Goal: Book appointment/travel/reservation

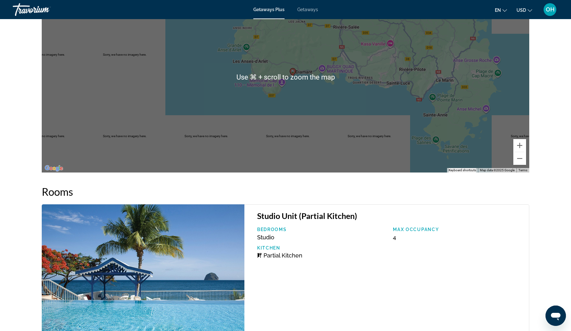
scroll to position [773, 0]
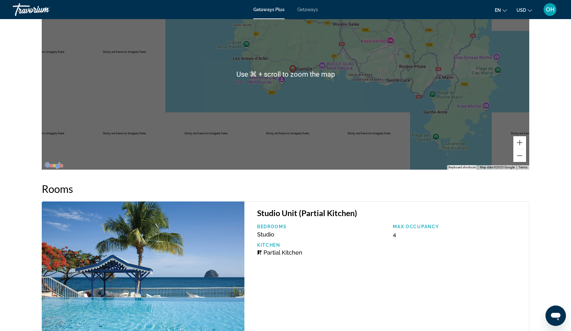
click at [264, 62] on div "To activate drag with keyboard, press Alt + Enter. Once in keyboard drag state,…" at bounding box center [285, 74] width 487 height 191
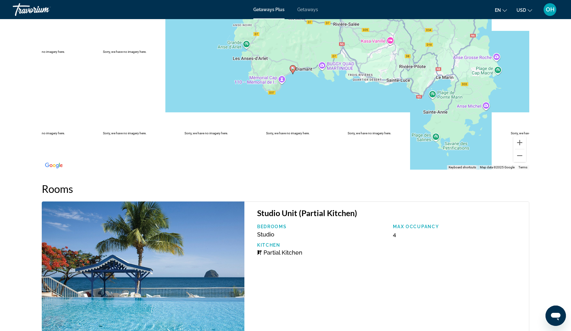
click at [306, 74] on div "To activate drag with keyboard, press Alt + Enter. Once in keyboard drag state,…" at bounding box center [285, 74] width 487 height 191
click at [290, 70] on icon "Main content" at bounding box center [293, 69] width 6 height 9
click at [292, 66] on icon "Main content" at bounding box center [293, 70] width 6 height 8
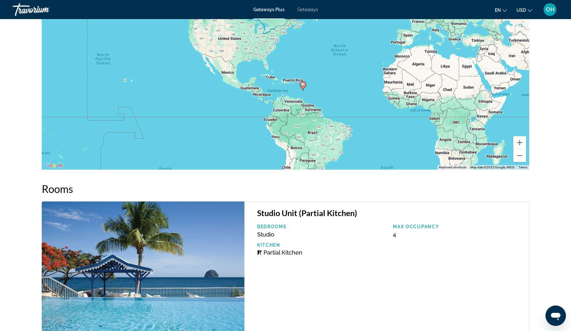
drag, startPoint x: 288, startPoint y: 47, endPoint x: 303, endPoint y: 96, distance: 51.2
click at [303, 97] on div "To activate drag with keyboard, press Alt + Enter. Once in keyboard drag state,…" at bounding box center [285, 74] width 487 height 191
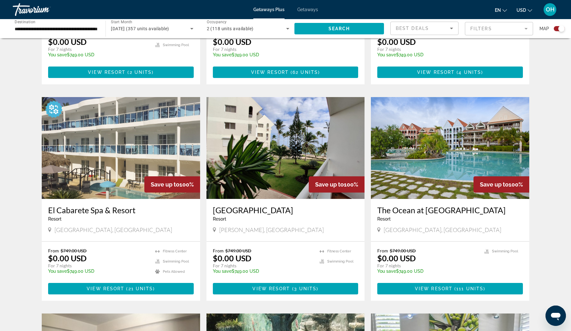
scroll to position [388, 0]
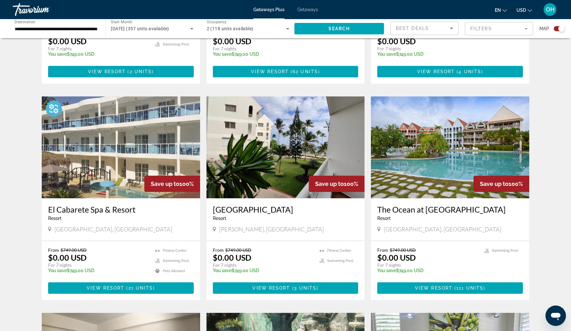
click at [438, 148] on img "Main content" at bounding box center [450, 148] width 158 height 102
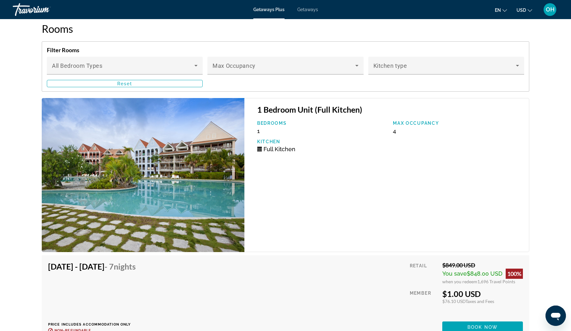
scroll to position [1060, 0]
click at [167, 179] on img "Main content" at bounding box center [143, 175] width 203 height 154
click at [172, 159] on img "Main content" at bounding box center [143, 175] width 203 height 154
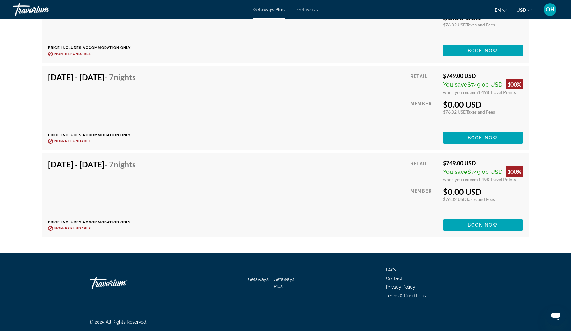
scroll to position [6129, 0]
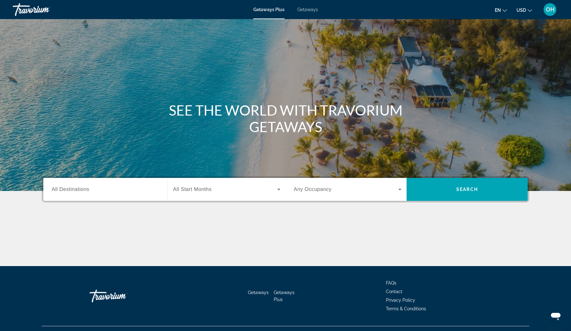
click at [78, 193] on input "Destination All Destinations" at bounding box center [106, 190] width 108 height 8
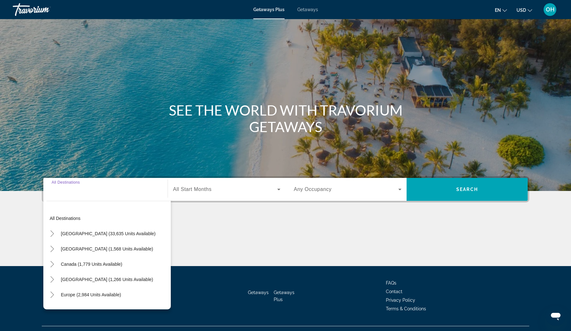
scroll to position [13, 0]
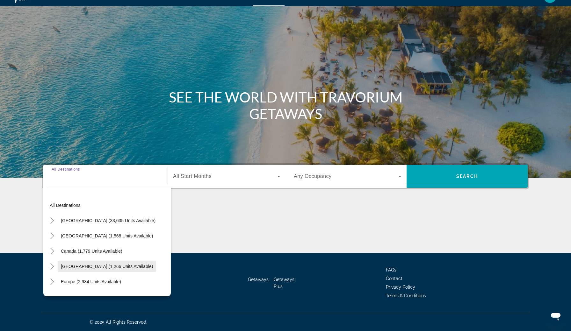
click at [77, 269] on span "Caribbean & Atlantic Islands (1,266 units available)" at bounding box center [107, 266] width 92 height 5
type input "**********"
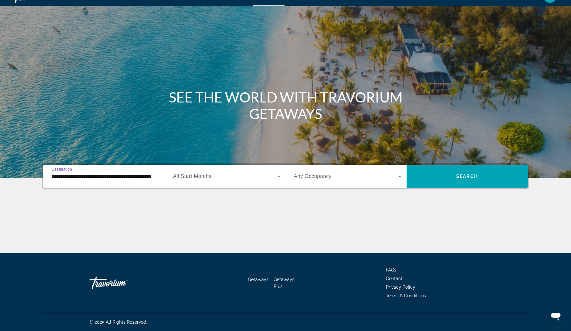
click at [232, 175] on span "Search widget" at bounding box center [225, 177] width 104 height 8
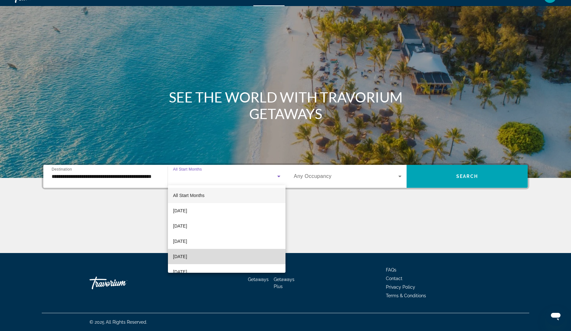
click at [187, 256] on span "December 2025" at bounding box center [180, 257] width 14 height 8
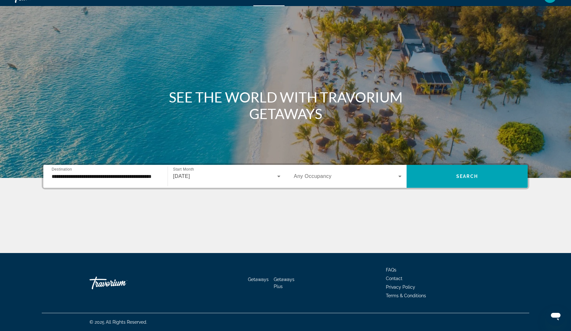
click at [310, 179] on span "Any Occupancy" at bounding box center [313, 176] width 38 height 5
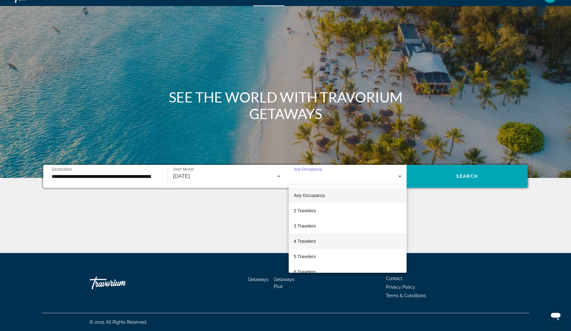
click at [308, 241] on span "4 Travelers" at bounding box center [305, 242] width 22 height 8
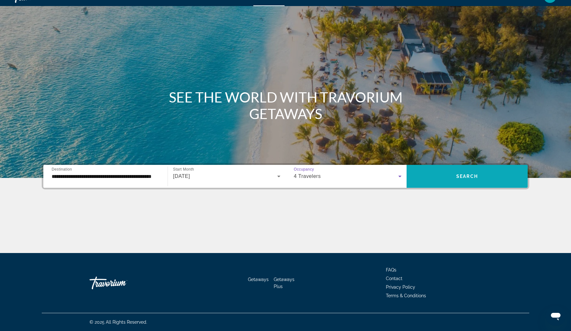
click at [443, 182] on span "Search widget" at bounding box center [467, 176] width 121 height 15
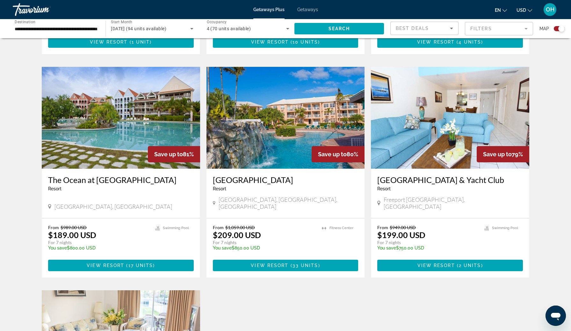
scroll to position [635, 0]
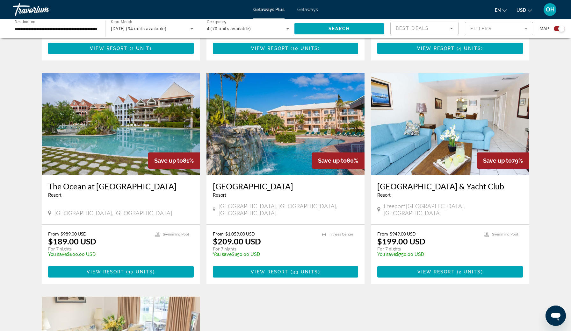
click at [442, 148] on img "Main content" at bounding box center [450, 124] width 158 height 102
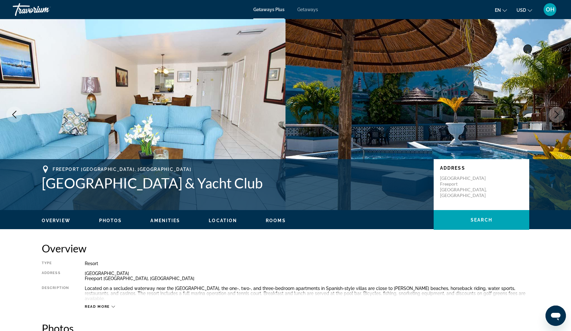
click at [560, 114] on button "Next image" at bounding box center [557, 115] width 16 height 16
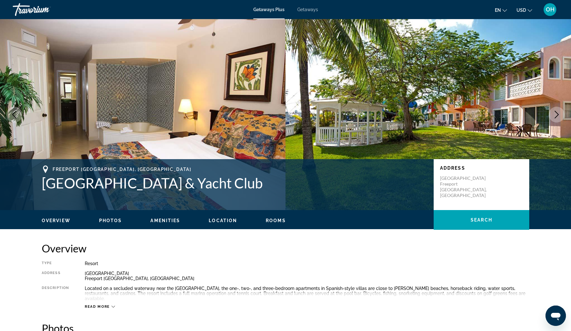
click at [560, 114] on button "Next image" at bounding box center [557, 115] width 16 height 16
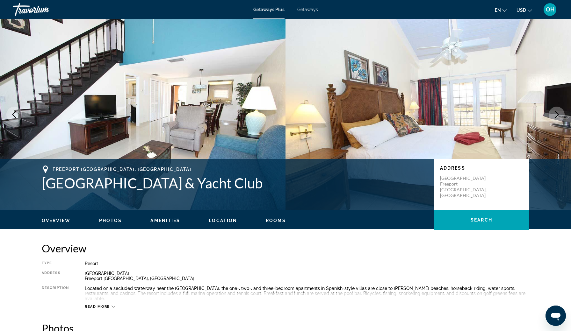
click at [560, 114] on button "Next image" at bounding box center [557, 115] width 16 height 16
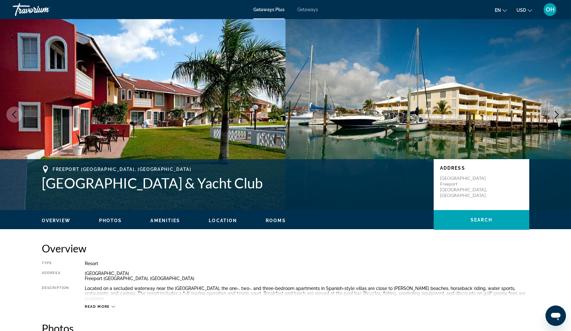
click at [560, 114] on button "Next image" at bounding box center [557, 115] width 16 height 16
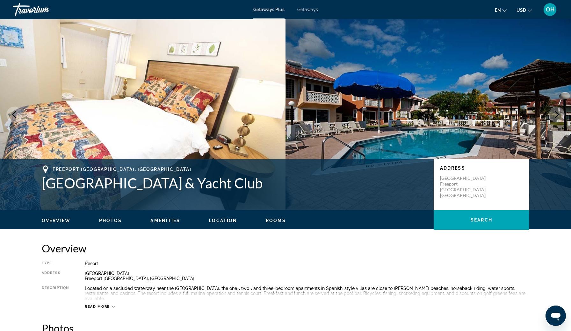
click at [560, 114] on button "Next image" at bounding box center [557, 115] width 16 height 16
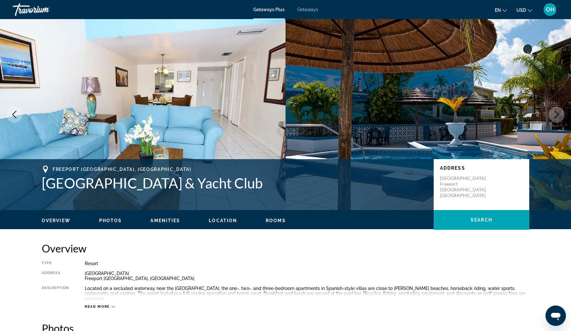
click at [560, 114] on icon "Next image" at bounding box center [557, 115] width 8 height 8
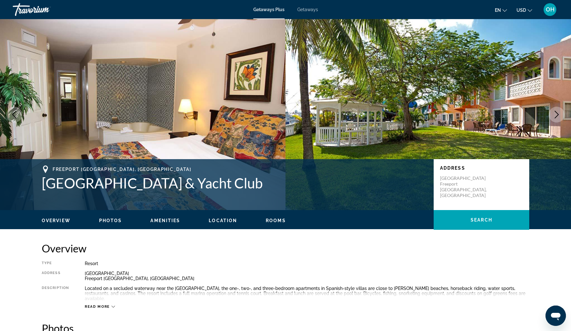
click at [559, 115] on icon "Next image" at bounding box center [557, 115] width 8 height 8
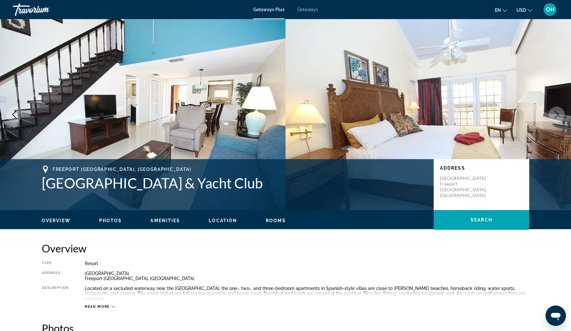
click at [558, 119] on button "Next image" at bounding box center [557, 115] width 16 height 16
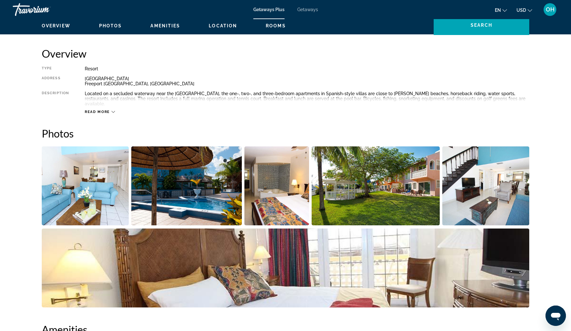
scroll to position [193, 0]
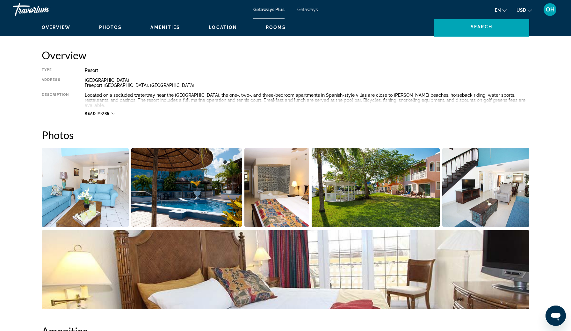
click at [111, 104] on div "Read more" at bounding box center [307, 107] width 444 height 18
click at [107, 112] on span "Read more" at bounding box center [97, 114] width 25 height 4
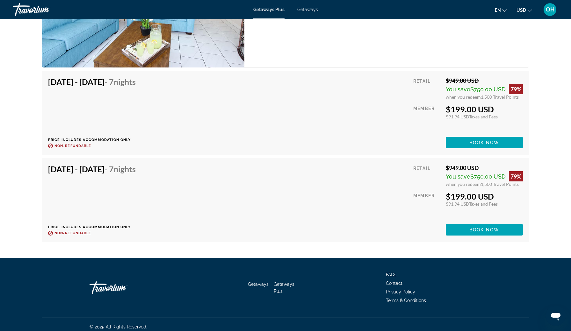
scroll to position [1097, 0]
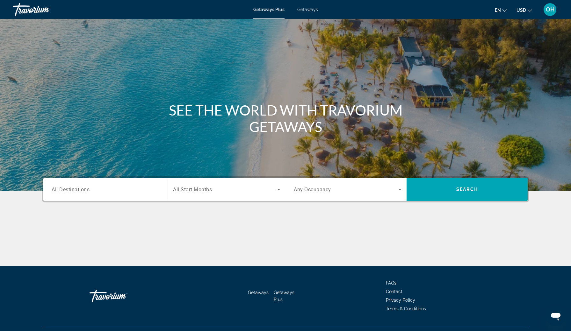
click at [74, 193] on input "Destination All Destinations" at bounding box center [106, 190] width 108 height 8
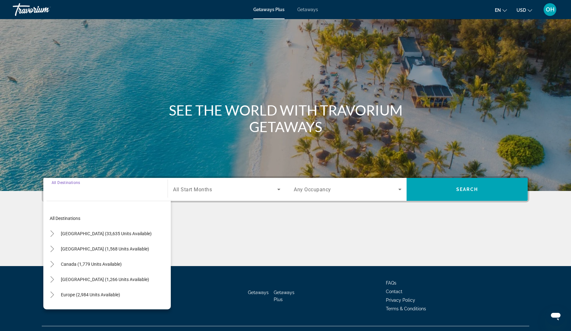
scroll to position [13, 0]
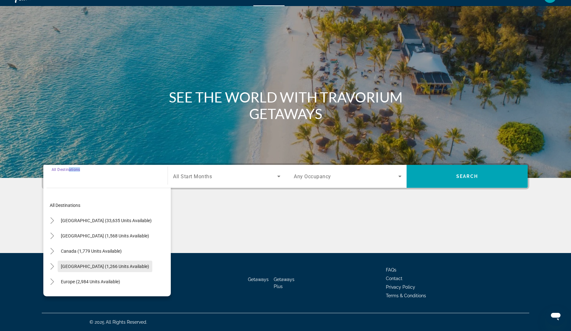
click at [76, 268] on span "Caribbean & Atlantic Islands (1,266 units available)" at bounding box center [105, 266] width 88 height 5
type input "**********"
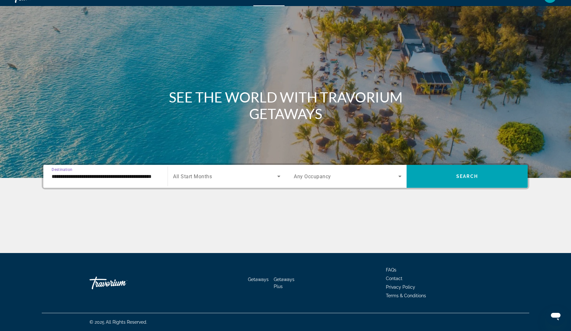
click at [203, 179] on span "All Start Months" at bounding box center [192, 177] width 39 height 6
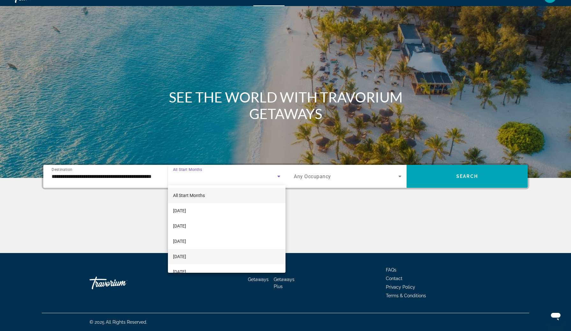
click at [186, 256] on span "December 2025" at bounding box center [179, 257] width 13 height 8
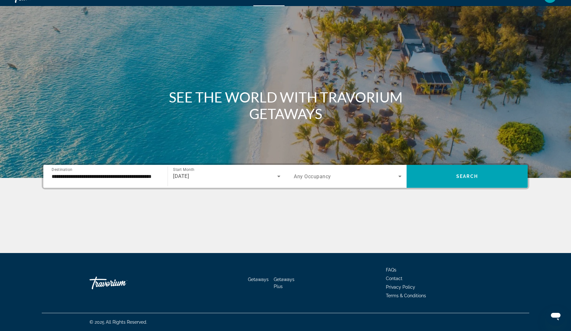
click at [329, 174] on span "Any Occupancy" at bounding box center [312, 177] width 37 height 6
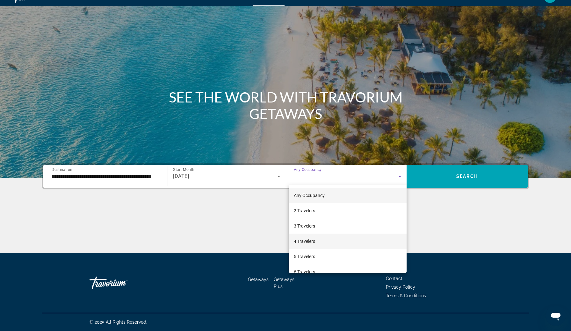
click at [305, 238] on span "4 Travelers" at bounding box center [304, 242] width 21 height 8
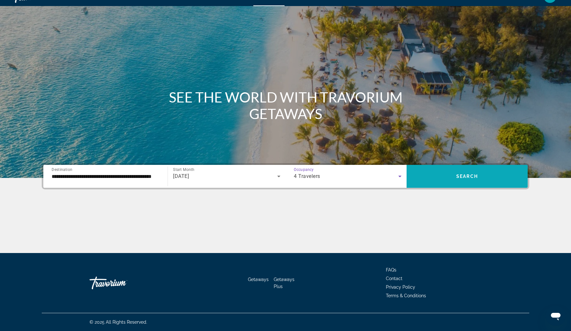
click at [459, 177] on span "Search" at bounding box center [467, 176] width 22 height 5
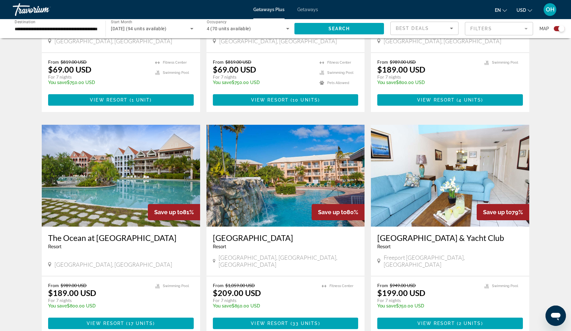
scroll to position [583, 0]
click at [271, 147] on img "Main content" at bounding box center [285, 176] width 158 height 102
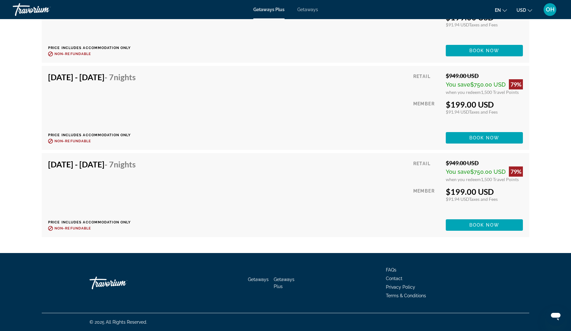
scroll to position [2014, 0]
